Goal: Use online tool/utility: Utilize a website feature to perform a specific function

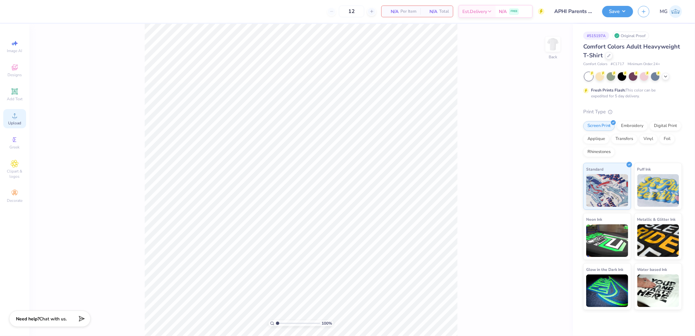
click at [14, 119] on circle at bounding box center [15, 118] width 4 height 4
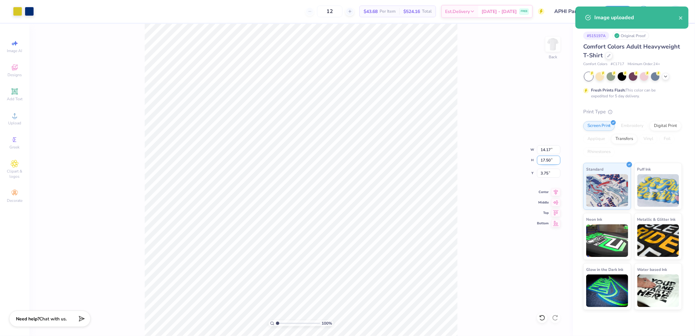
click at [545, 160] on input "17.50" at bounding box center [548, 160] width 23 height 9
type input "13"
type input "10.53"
type input "13.00"
click at [558, 212] on icon at bounding box center [557, 212] width 6 height 5
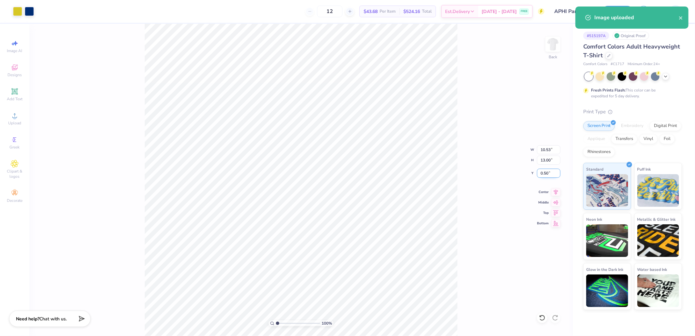
click at [544, 172] on input "0.50" at bounding box center [548, 173] width 23 height 9
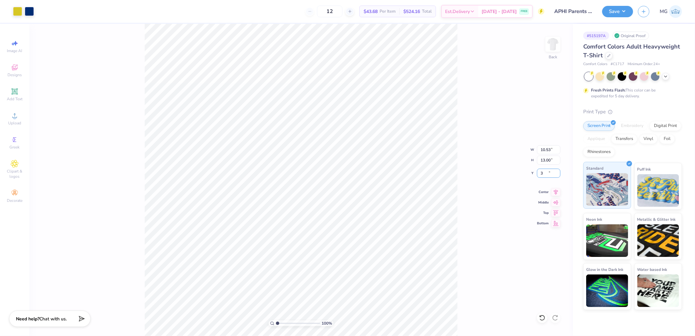
type input "3.00"
click at [621, 13] on button "Save" at bounding box center [618, 10] width 31 height 11
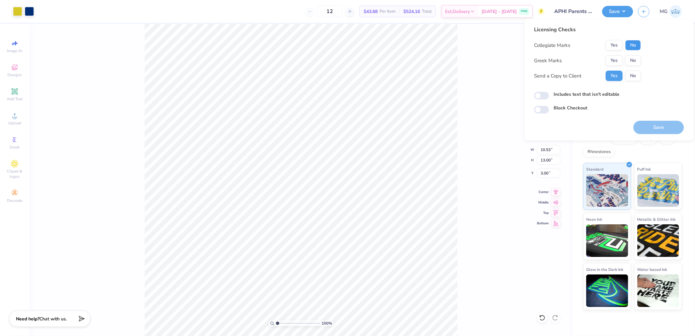
click at [636, 46] on button "No" at bounding box center [634, 45] width 16 height 10
drag, startPoint x: 625, startPoint y: 53, endPoint x: 620, endPoint y: 59, distance: 7.4
click at [620, 59] on button "Yes" at bounding box center [614, 60] width 17 height 10
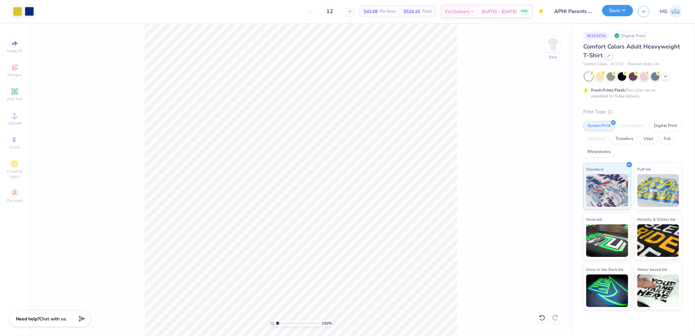
click at [630, 10] on button "Save" at bounding box center [618, 10] width 31 height 11
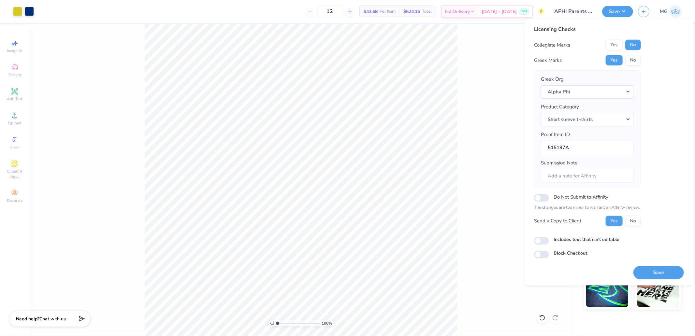
click at [659, 280] on div "Licensing Checks Collegiate Marks Yes No Greek Marks Yes No Greek Org Alpha Phi…" at bounding box center [610, 152] width 170 height 267
click at [660, 275] on button "Save" at bounding box center [659, 272] width 51 height 13
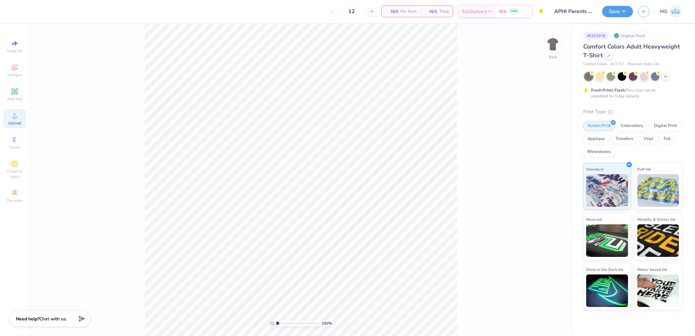
click at [14, 119] on circle at bounding box center [15, 118] width 4 height 4
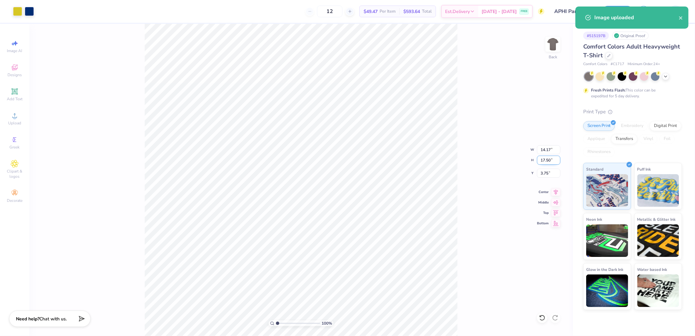
click at [544, 158] on input "17.50" at bounding box center [548, 160] width 23 height 9
type input "13"
type input "10.53"
type input "13.00"
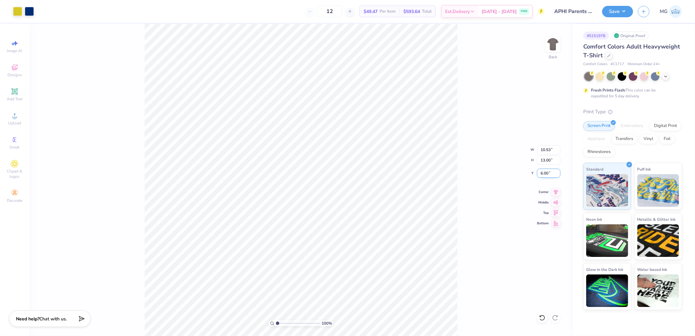
click at [545, 171] on input "6.00" at bounding box center [548, 173] width 23 height 9
type input "3.00"
click at [605, 13] on button "Save" at bounding box center [618, 10] width 31 height 11
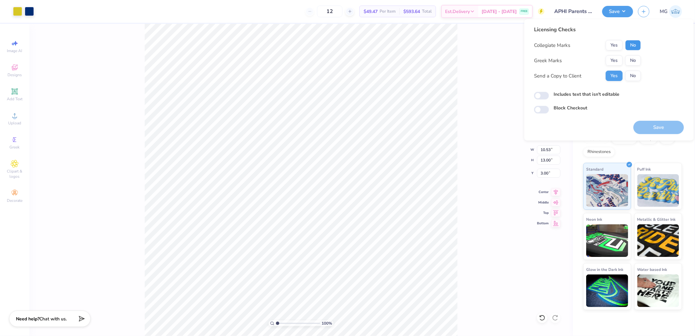
click at [634, 43] on button "No" at bounding box center [634, 45] width 16 height 10
click at [617, 53] on div "Collegiate Marks Yes No Greek Marks Yes No Send a Copy to Client Yes No" at bounding box center [587, 60] width 107 height 41
click at [613, 59] on button "Yes" at bounding box center [614, 60] width 17 height 10
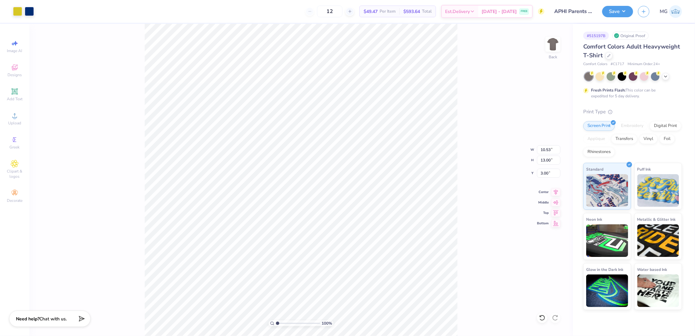
click at [620, 18] on div "Save MG" at bounding box center [649, 11] width 93 height 23
click at [628, 8] on button "Save" at bounding box center [618, 10] width 31 height 11
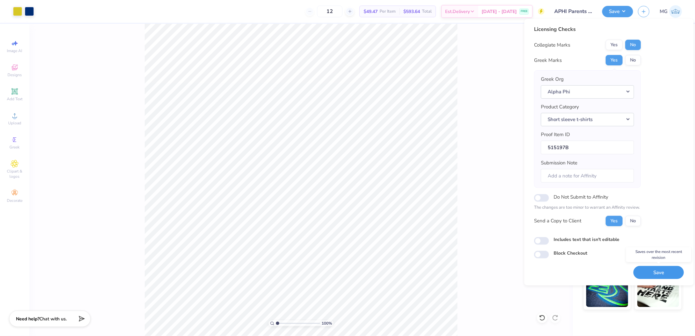
click at [657, 270] on button "Save" at bounding box center [659, 272] width 51 height 13
